Goal: Communication & Community: Answer question/provide support

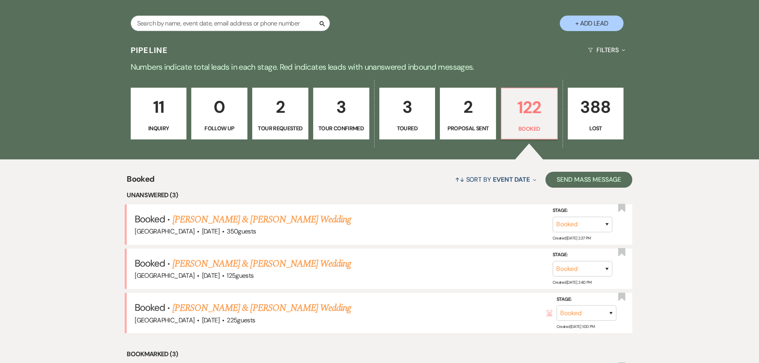
scroll to position [279, 0]
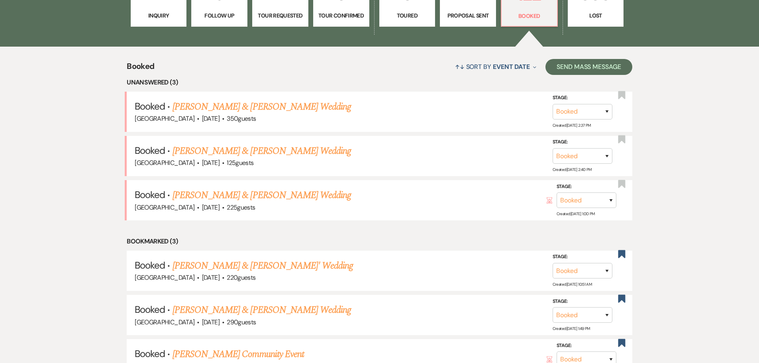
click at [256, 190] on link "[PERSON_NAME] & [PERSON_NAME] Wedding" at bounding box center [261, 195] width 178 height 14
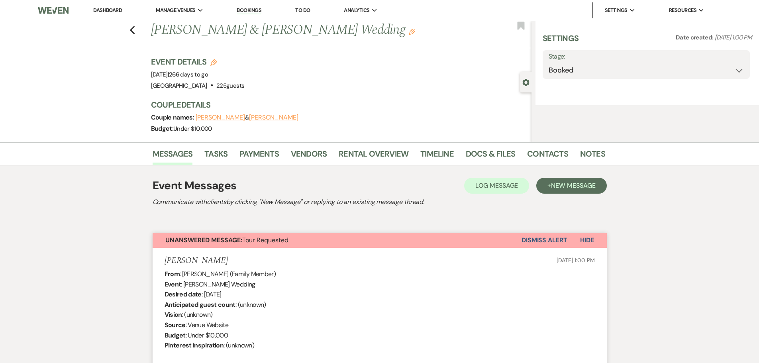
select select "5"
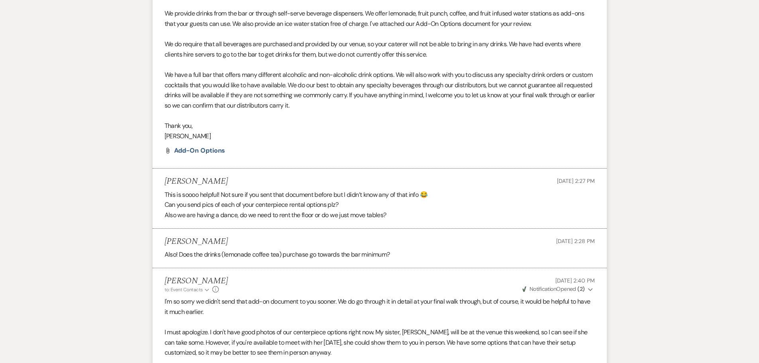
scroll to position [3355, 0]
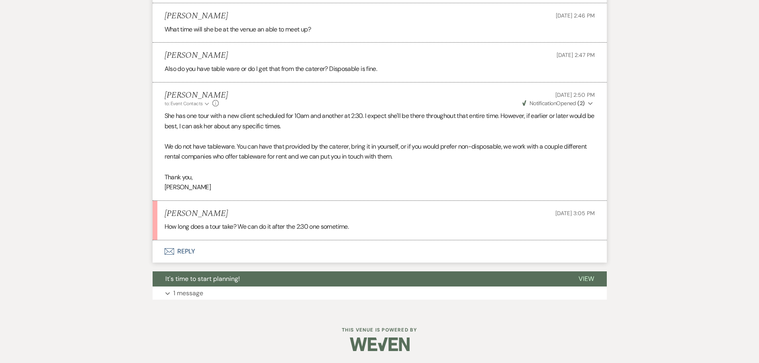
click at [178, 251] on button "Envelope Reply" at bounding box center [380, 251] width 454 height 22
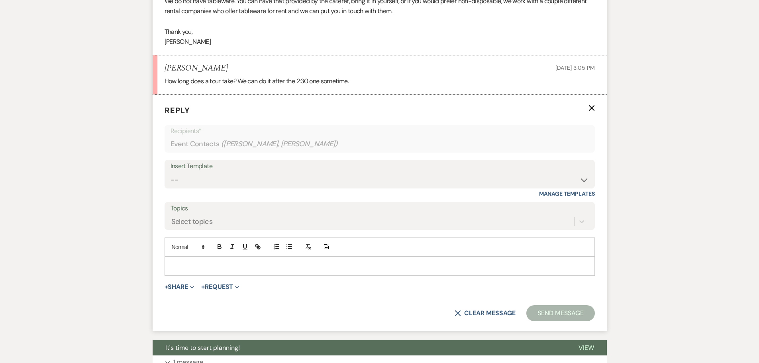
scroll to position [3496, 0]
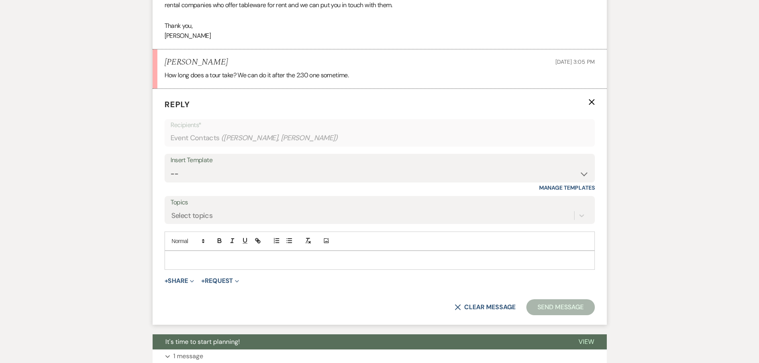
click at [215, 264] on p at bounding box center [379, 260] width 417 height 9
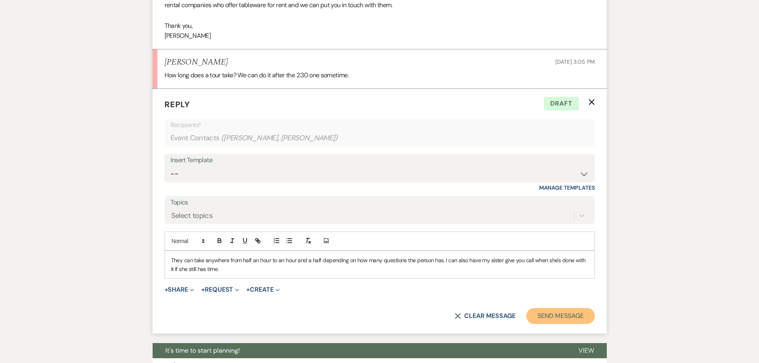
click at [575, 324] on button "Send Message" at bounding box center [560, 316] width 68 height 16
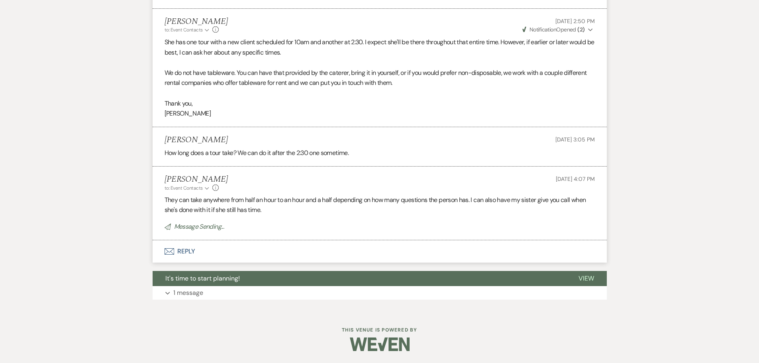
scroll to position [3412, 0]
